Goal: Information Seeking & Learning: Check status

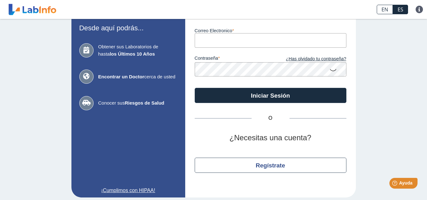
scroll to position [45, 0]
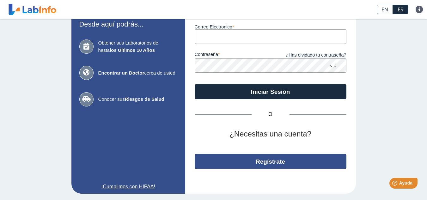
click at [259, 166] on button "Regístrate" at bounding box center [271, 161] width 152 height 15
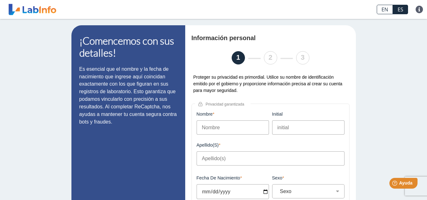
click at [246, 130] on input "Nombre" at bounding box center [232, 127] width 72 height 14
type input "[PERSON_NAME]"
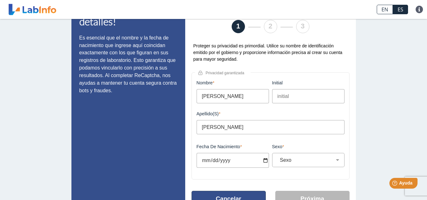
scroll to position [61, 0]
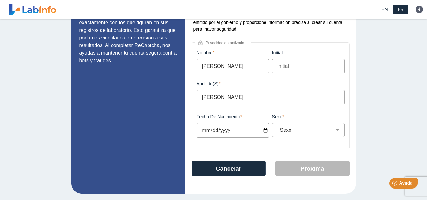
click at [237, 131] on input "Fecha de Nacimiento" at bounding box center [232, 130] width 72 height 15
type input "[PHONE_NUMBER]"
select select
type input "[DATE]"
click at [287, 125] on div "Sexo Masculino Femenino" at bounding box center [308, 130] width 72 height 14
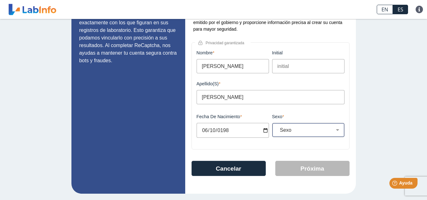
click at [294, 129] on select "Sexo Masculino Femenino" at bounding box center [310, 130] width 67 height 6
select select "F"
click at [277, 127] on select "Sexo Masculino Femenino" at bounding box center [310, 130] width 67 height 6
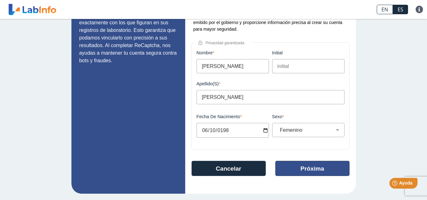
click at [288, 165] on button "Próxima" at bounding box center [312, 168] width 74 height 15
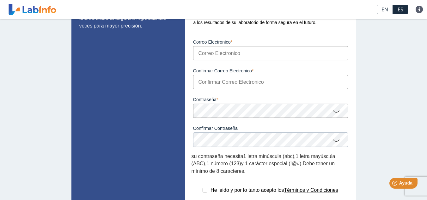
scroll to position [49, 0]
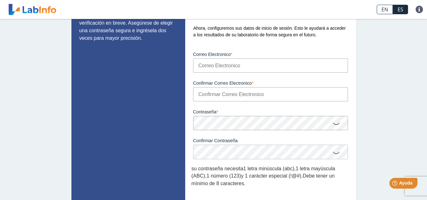
click at [235, 66] on input "Correo Electronico" at bounding box center [270, 65] width 155 height 14
type input "[EMAIL_ADDRESS][DOMAIN_NAME]"
click at [243, 93] on input "Confirmar Correo Electronico" at bounding box center [270, 94] width 155 height 14
type input "[EMAIL_ADDRESS][DOMAIN_NAME]"
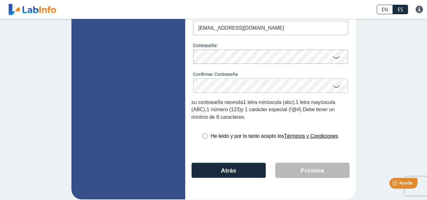
scroll to position [121, 0]
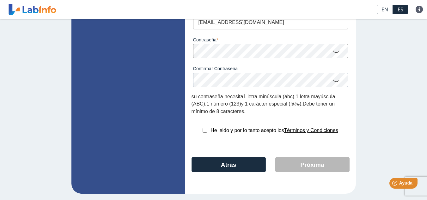
click at [204, 131] on input "checkbox" at bounding box center [204, 130] width 5 height 5
checkbox input "true"
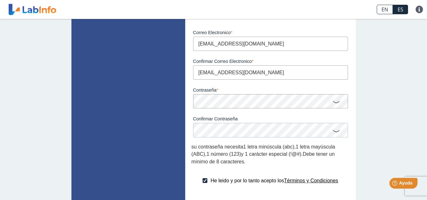
scroll to position [58, 0]
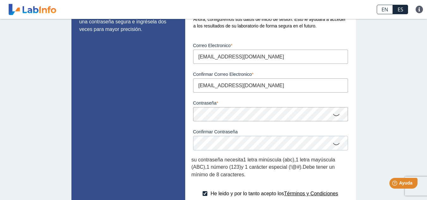
click at [333, 116] on icon at bounding box center [336, 114] width 8 height 12
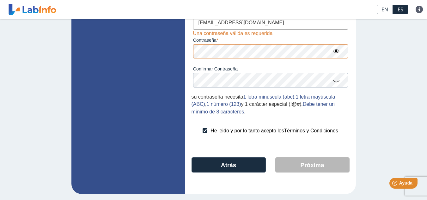
scroll to position [121, 0]
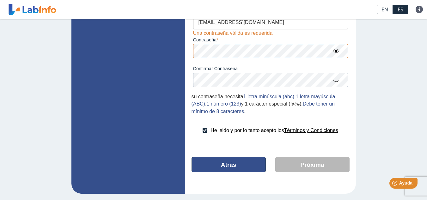
click at [237, 163] on button "Atrás" at bounding box center [228, 164] width 74 height 15
select select "F"
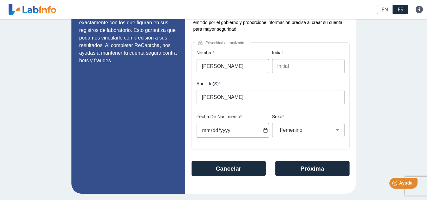
scroll to position [61, 0]
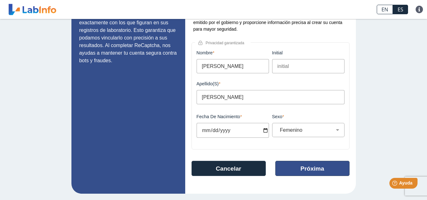
click at [304, 169] on button "Próxima" at bounding box center [312, 168] width 74 height 15
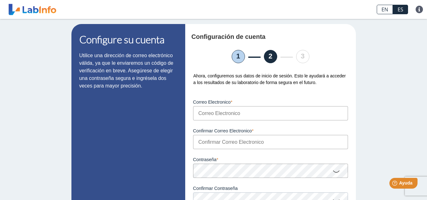
scroll to position [0, 0]
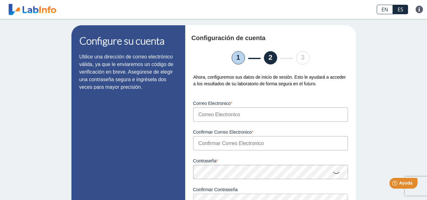
click at [239, 106] on div "Correo Electronico Por favor, ingresa un email válido" at bounding box center [270, 107] width 158 height 29
click at [245, 121] on input "Correo Electronico" at bounding box center [270, 114] width 155 height 14
type input "[EMAIL_ADDRESS][DOMAIN_NAME]"
click at [235, 144] on input "Confirmar Correo Electronico" at bounding box center [270, 143] width 155 height 14
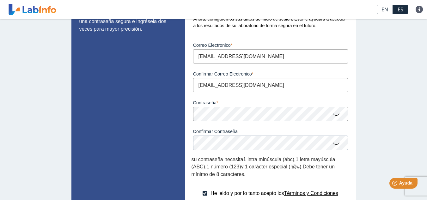
scroll to position [63, 0]
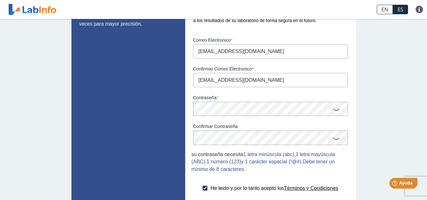
click at [334, 108] on icon at bounding box center [336, 109] width 8 height 12
click at [334, 141] on icon at bounding box center [336, 138] width 8 height 12
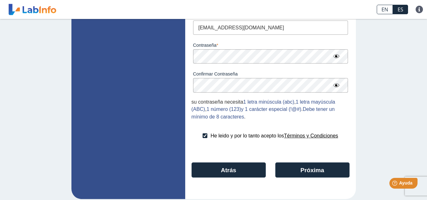
scroll to position [121, 0]
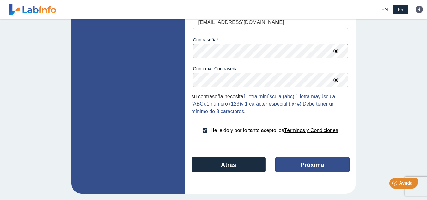
click at [299, 165] on button "Próxima" at bounding box center [312, 164] width 74 height 15
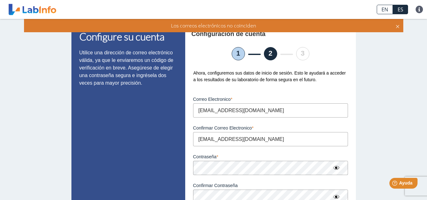
scroll to position [0, 0]
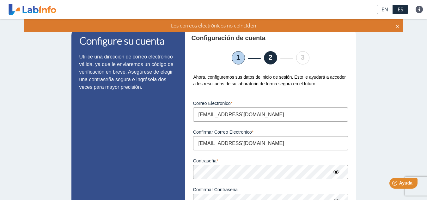
click at [253, 142] on input "[EMAIL_ADDRESS][DOMAIN_NAME]" at bounding box center [270, 143] width 155 height 14
click at [206, 144] on input "[EMAIL_ADDRESS][DOMAIN_NAME]" at bounding box center [270, 143] width 155 height 14
type input "[EMAIL_ADDRESS][DOMAIN_NAME]"
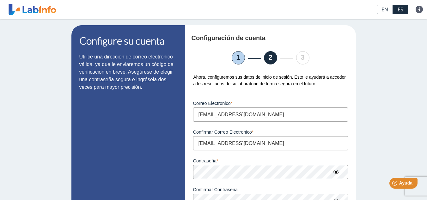
click at [275, 153] on div "Contraseña Una contraseña válida es requerida" at bounding box center [270, 164] width 158 height 29
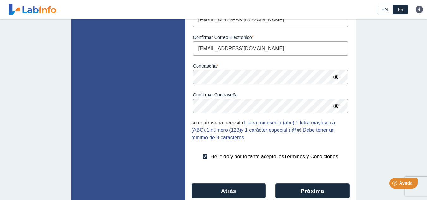
scroll to position [121, 0]
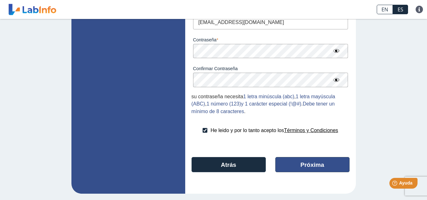
click at [292, 161] on button "Próxima" at bounding box center [312, 164] width 74 height 15
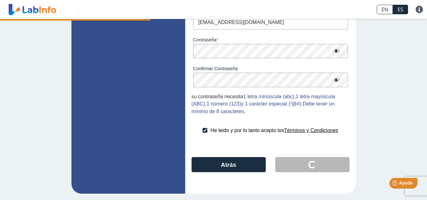
scroll to position [1, 0]
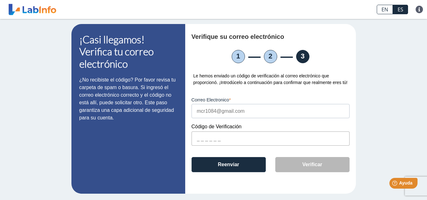
click at [216, 135] on input "text" at bounding box center [270, 138] width 158 height 14
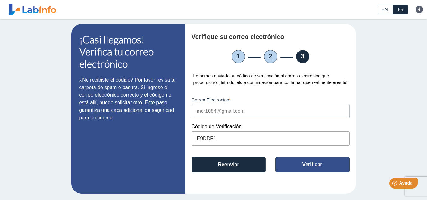
type input "E9DDF1"
click at [298, 161] on button "Verificar" at bounding box center [312, 164] width 74 height 15
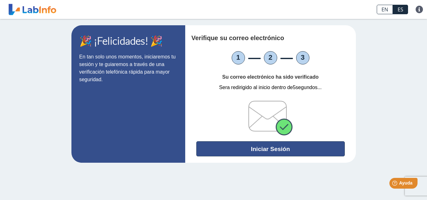
click at [279, 152] on button "Iniciar Sesión" at bounding box center [270, 148] width 148 height 15
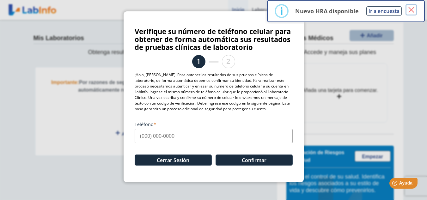
click at [411, 11] on button "×" at bounding box center [410, 9] width 11 height 11
click at [161, 136] on input "Teléfono" at bounding box center [214, 136] width 158 height 14
click at [198, 132] on input "[PHONE_NUMBER]" at bounding box center [214, 136] width 158 height 14
type input "[PHONE_NUMBER]"
click at [410, 11] on button "×" at bounding box center [410, 9] width 11 height 11
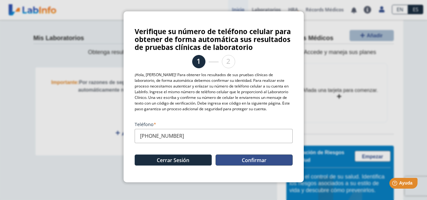
click at [253, 162] on button "Confirmar" at bounding box center [253, 159] width 77 height 11
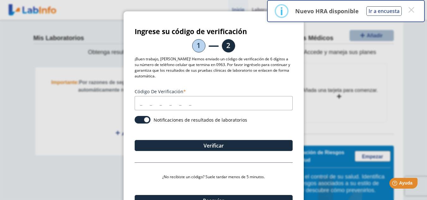
click at [174, 107] on input "Código de verificación" at bounding box center [214, 103] width 158 height 14
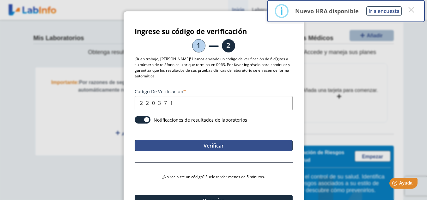
type input "220371"
click at [219, 141] on button "Verificar" at bounding box center [214, 145] width 158 height 11
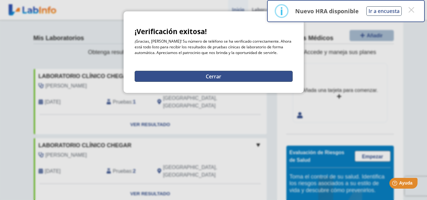
click at [236, 76] on button "Cerrar" at bounding box center [214, 76] width 158 height 11
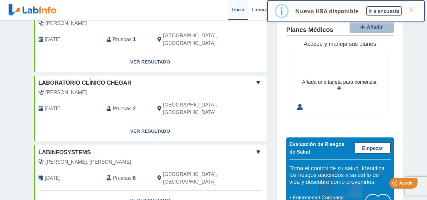
scroll to position [63, 0]
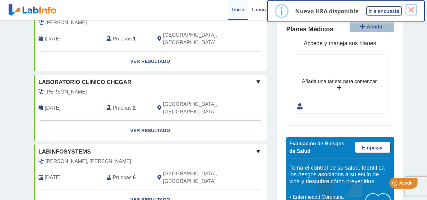
click at [415, 8] on button "×" at bounding box center [410, 9] width 11 height 11
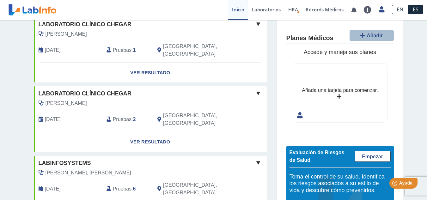
scroll to position [41, 0]
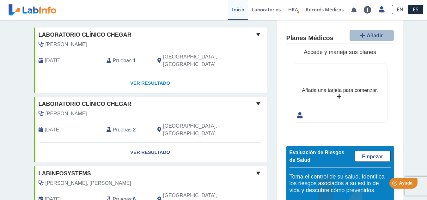
click at [156, 75] on link "Ver Resultado" at bounding box center [150, 83] width 233 height 20
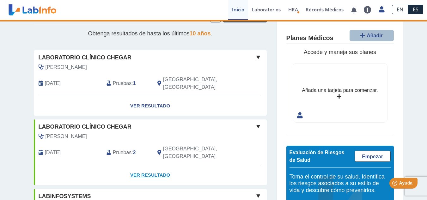
scroll to position [10, 0]
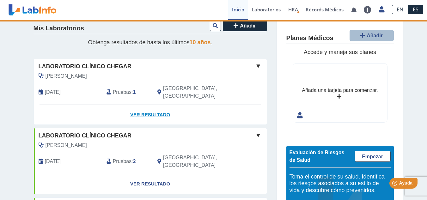
click at [139, 107] on link "Ver Resultado" at bounding box center [150, 115] width 233 height 20
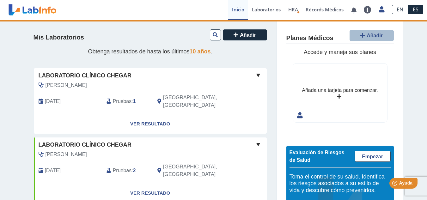
scroll to position [0, 0]
click at [256, 77] on span at bounding box center [258, 76] width 8 height 8
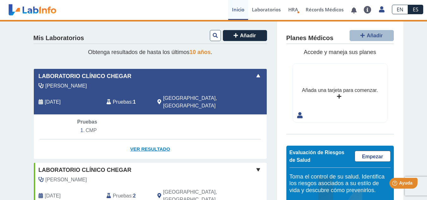
click at [156, 141] on link "Ver Resultado" at bounding box center [150, 149] width 233 height 20
click at [257, 75] on span at bounding box center [258, 76] width 8 height 8
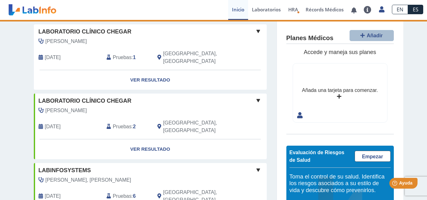
scroll to position [63, 0]
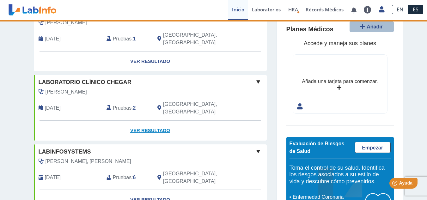
click at [152, 121] on link "Ver Resultado" at bounding box center [150, 131] width 233 height 20
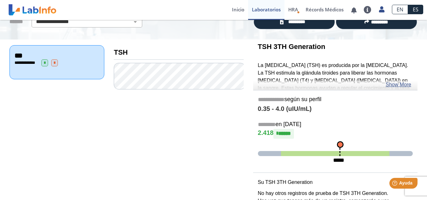
scroll to position [45, 0]
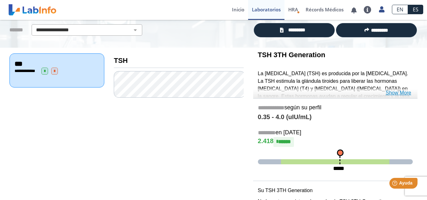
click at [403, 93] on link "Show More" at bounding box center [398, 93] width 26 height 8
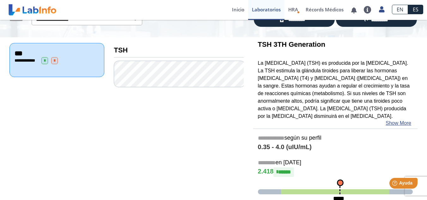
scroll to position [0, 0]
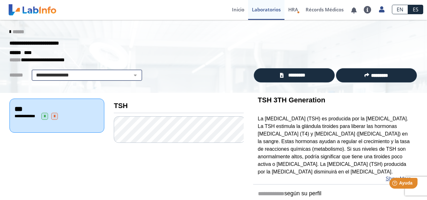
click at [107, 76] on select "**********" at bounding box center [86, 75] width 107 height 8
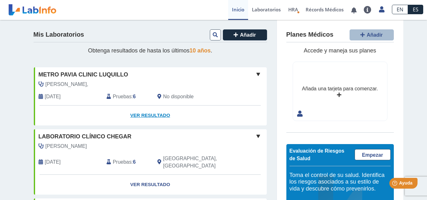
click at [148, 115] on link "Ver Resultado" at bounding box center [150, 115] width 233 height 20
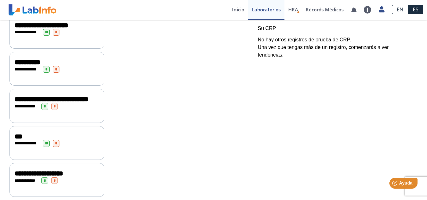
scroll to position [184, 0]
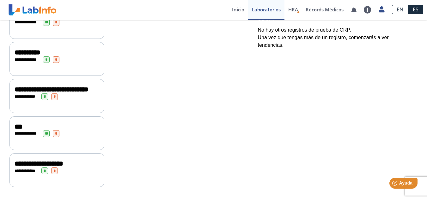
click at [31, 135] on span "**********" at bounding box center [27, 133] width 17 height 4
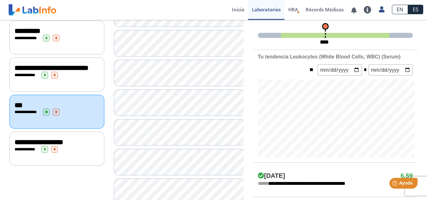
scroll to position [189, 0]
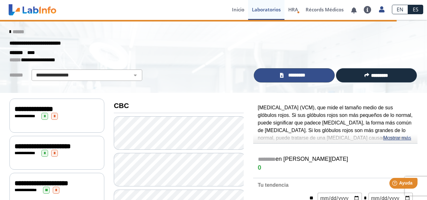
click at [290, 75] on span "*********" at bounding box center [296, 75] width 23 height 7
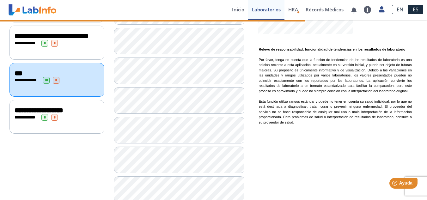
scroll to position [189, 0]
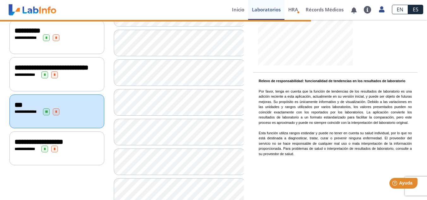
click at [69, 128] on div "**********" at bounding box center [56, 111] width 95 height 34
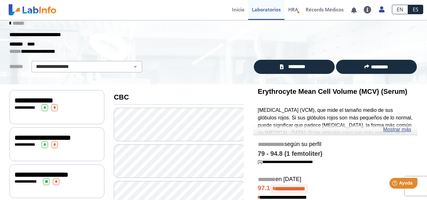
scroll to position [0, 0]
